Goal: Transaction & Acquisition: Download file/media

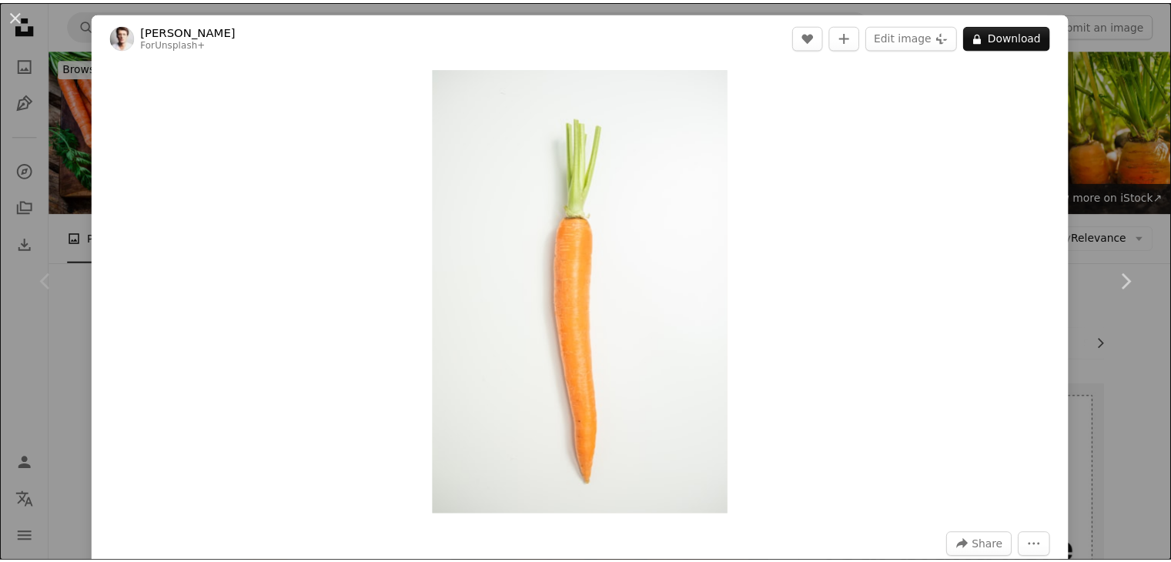
scroll to position [385, 0]
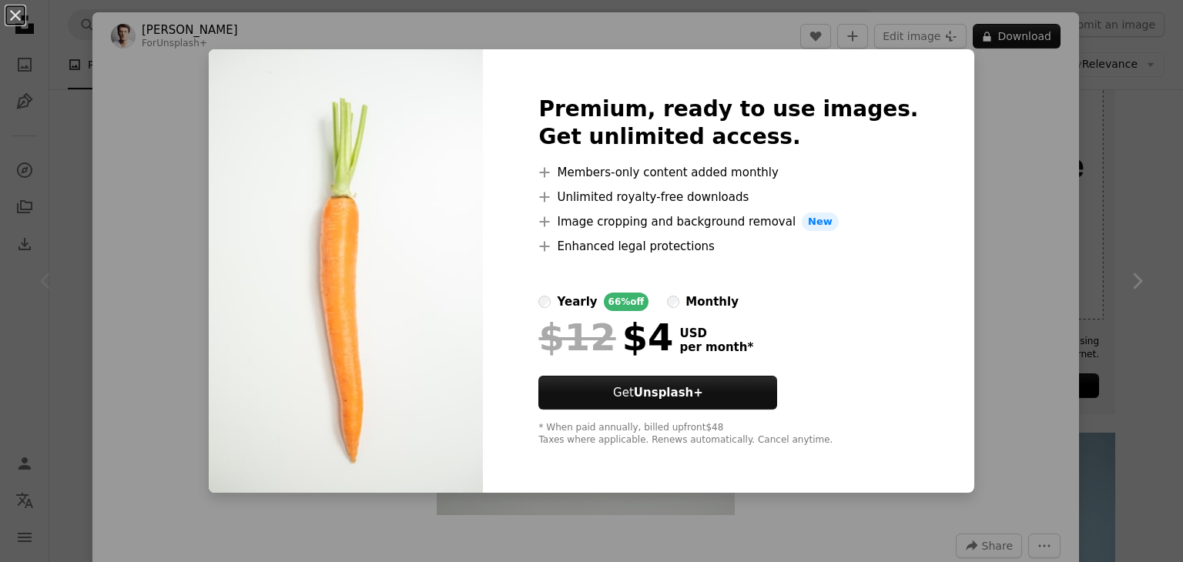
click at [989, 88] on div "An X shape Premium, ready to use images. Get unlimited access. A plus sign Memb…" at bounding box center [591, 281] width 1183 height 562
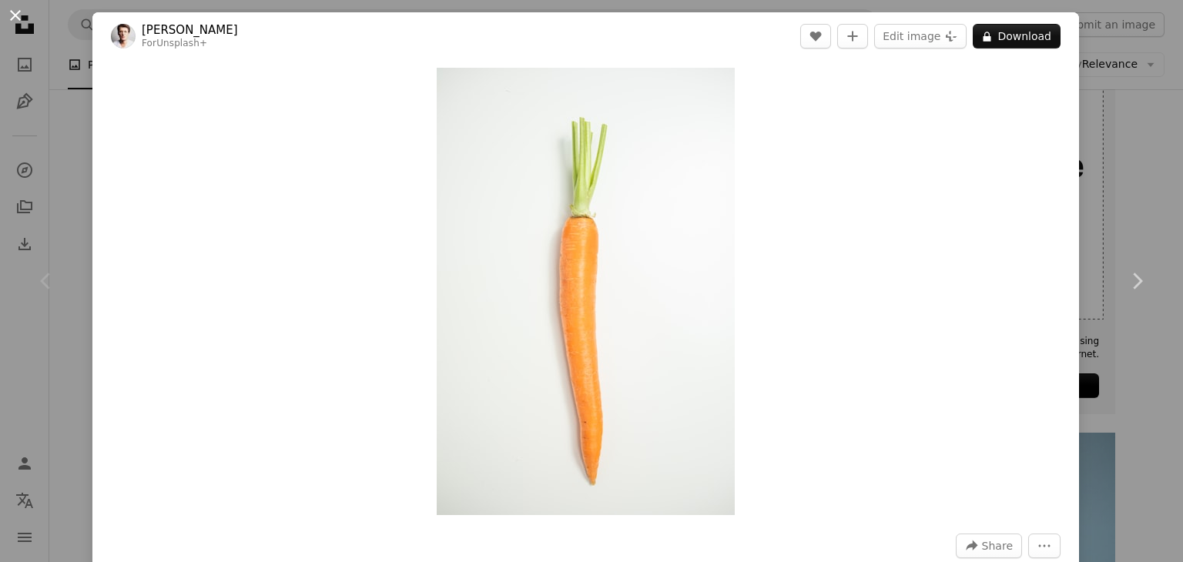
click at [19, 17] on button "An X shape" at bounding box center [15, 15] width 18 height 18
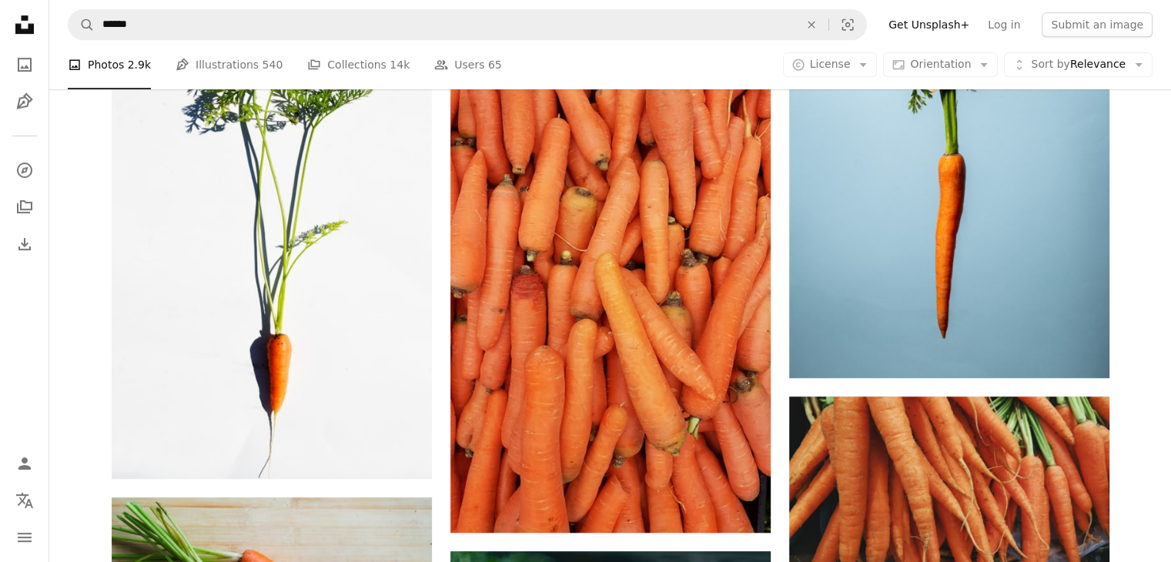
scroll to position [924, 0]
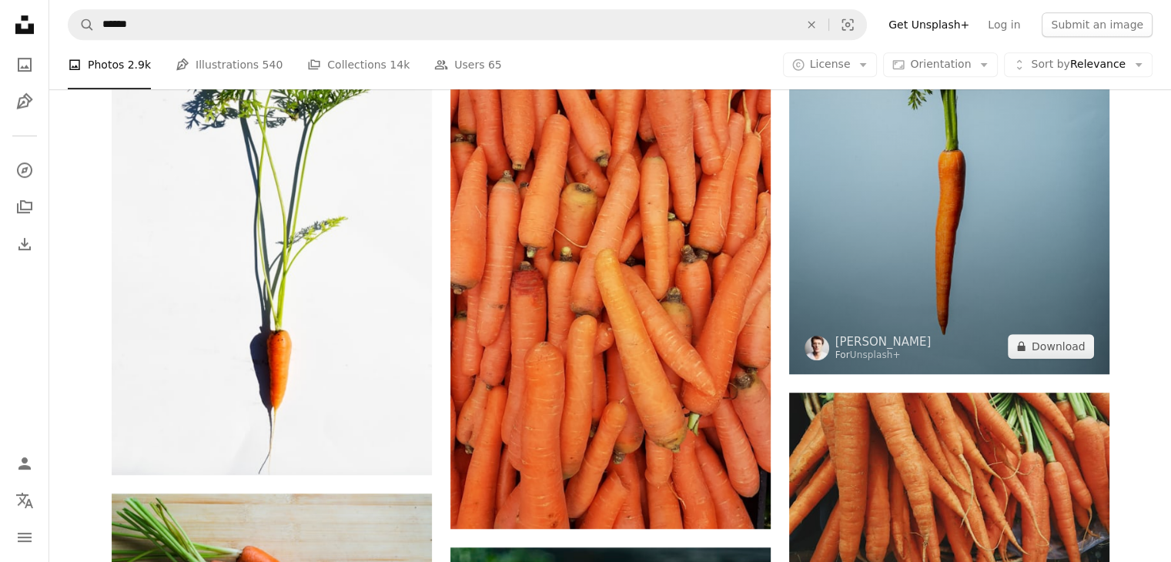
click at [992, 253] on img at bounding box center [949, 134] width 320 height 481
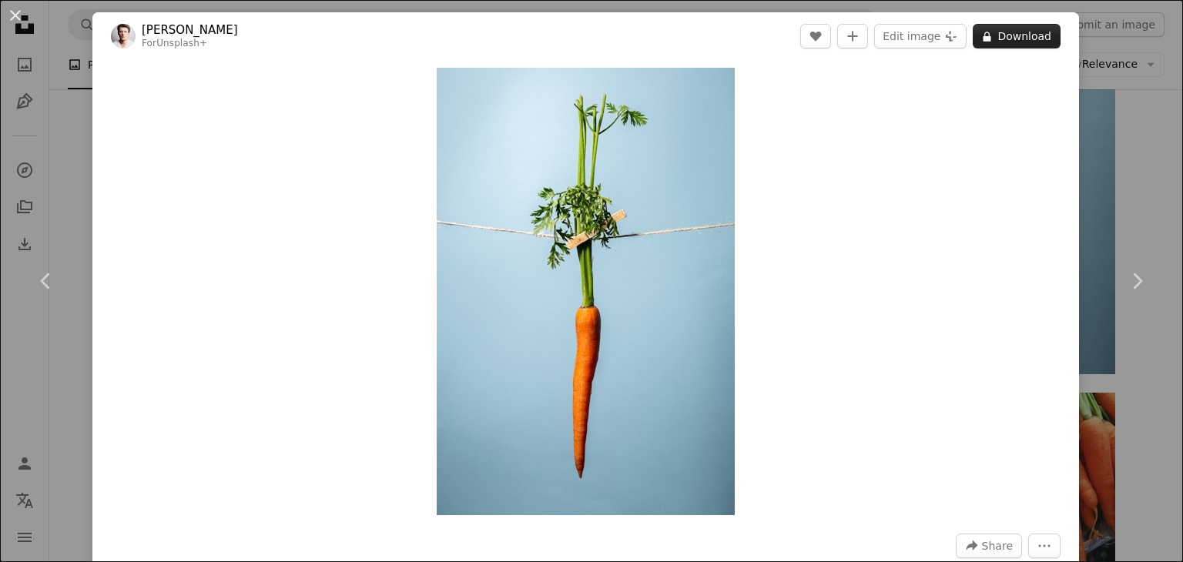
click at [1015, 41] on button "A lock Download" at bounding box center [1017, 36] width 88 height 25
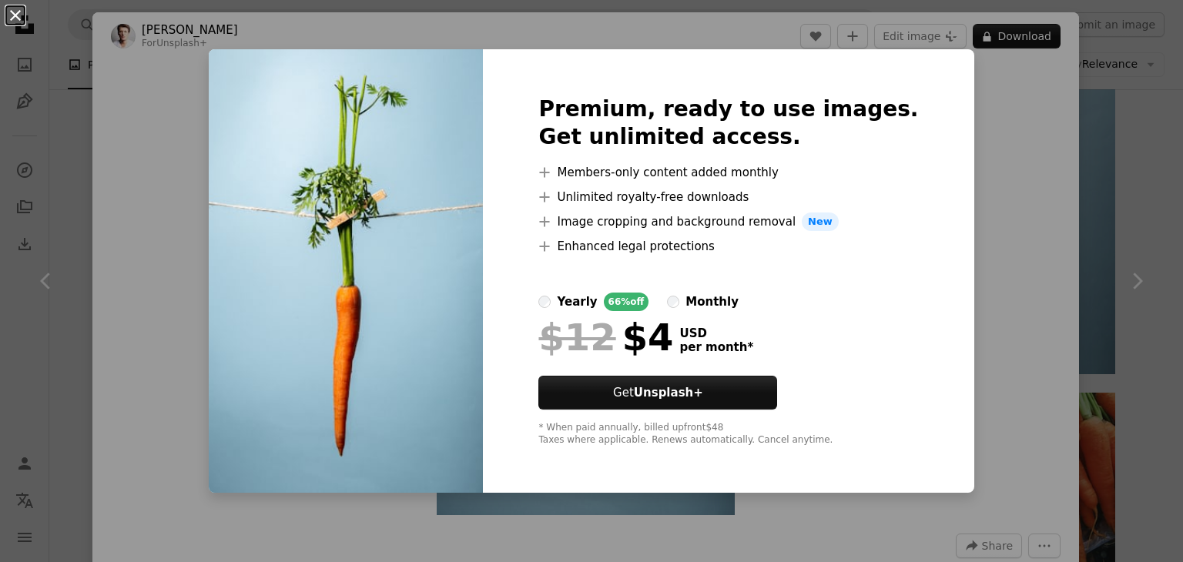
click at [25, 21] on button "An X shape" at bounding box center [15, 15] width 18 height 18
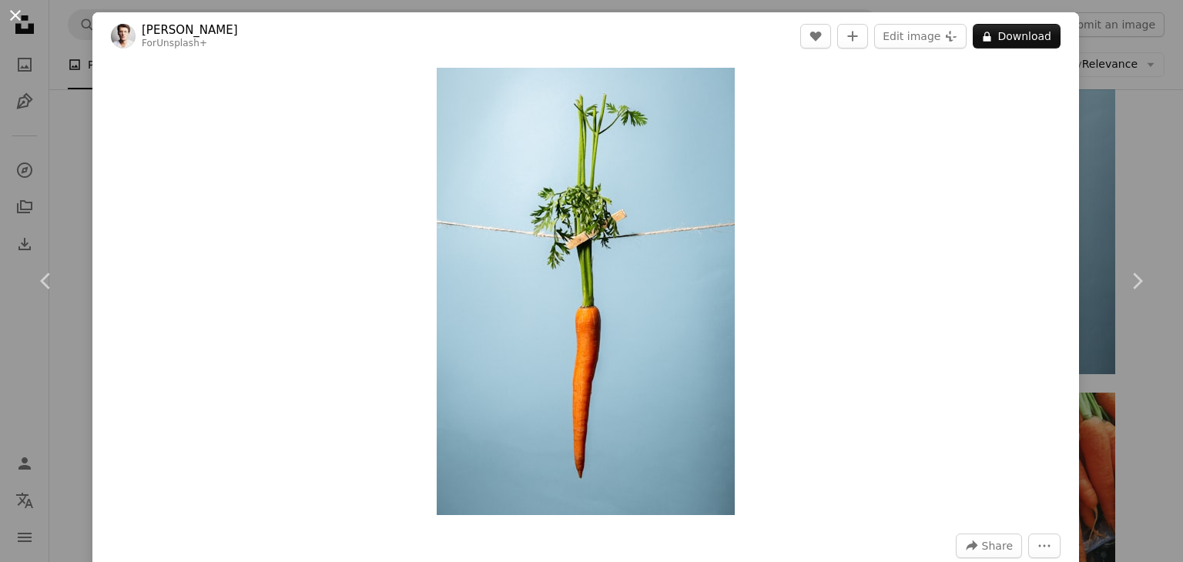
click at [11, 12] on button "An X shape" at bounding box center [15, 15] width 18 height 18
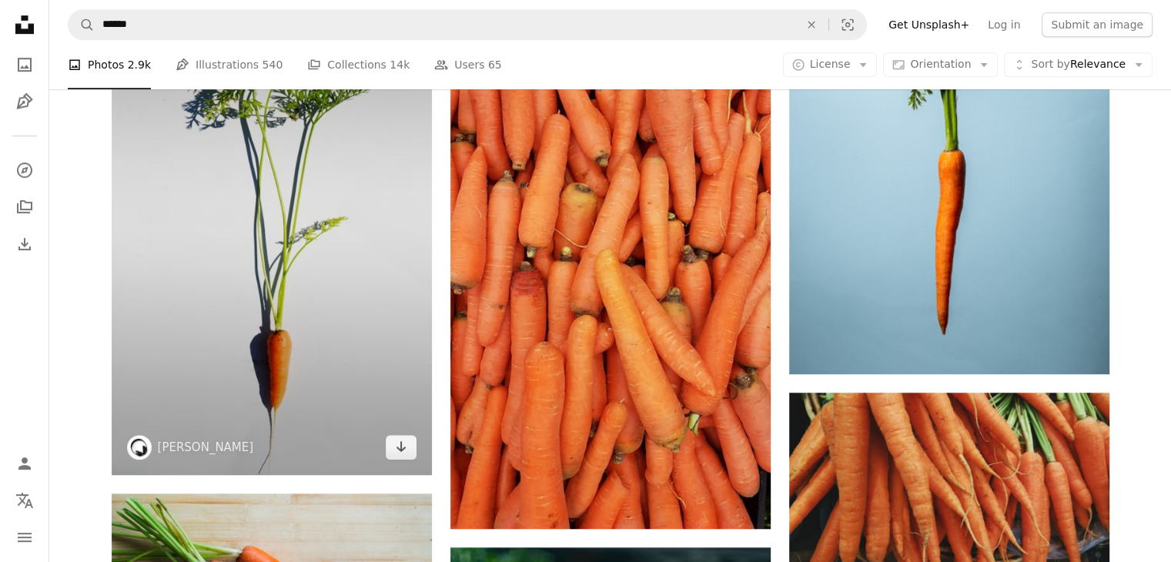
click at [337, 366] on img at bounding box center [272, 217] width 320 height 516
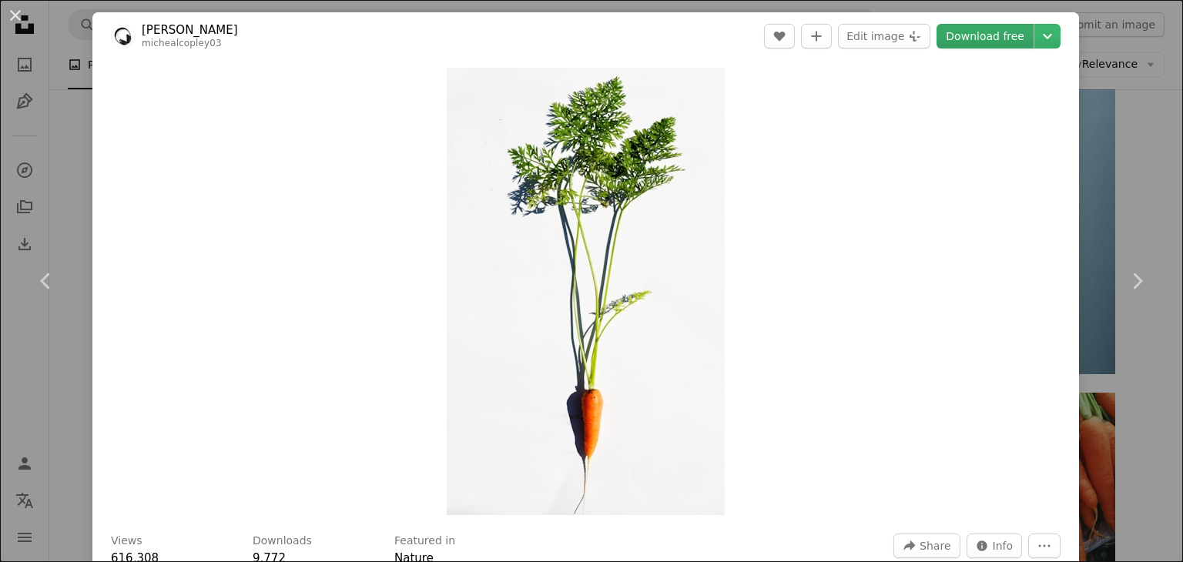
click at [998, 35] on link "Download free" at bounding box center [984, 36] width 97 height 25
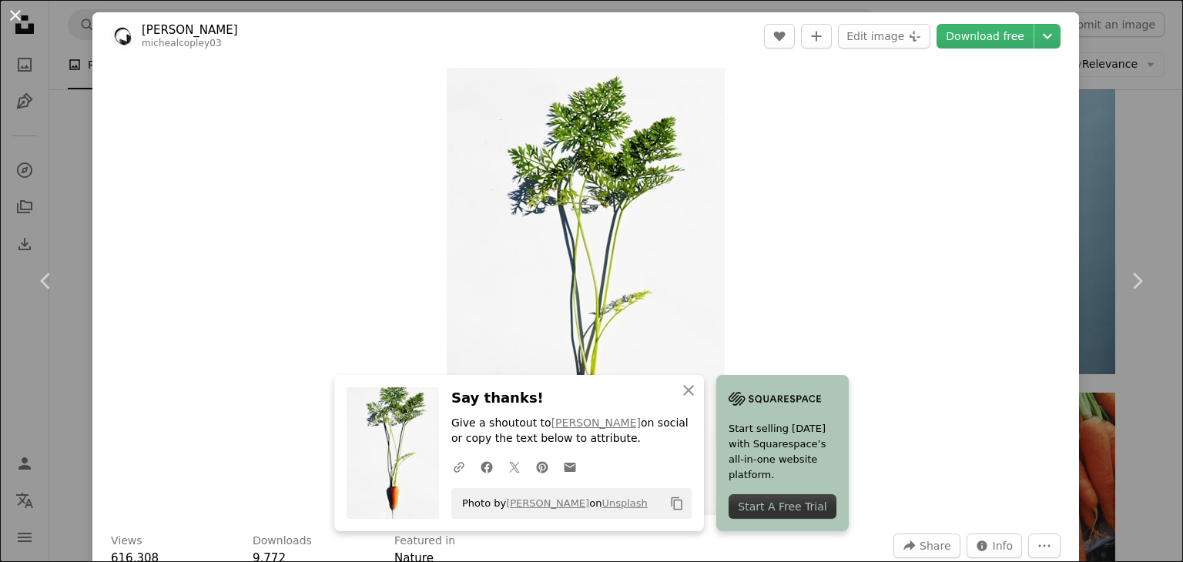
click at [18, 16] on button "An X shape" at bounding box center [15, 15] width 18 height 18
